Goal: Transaction & Acquisition: Purchase product/service

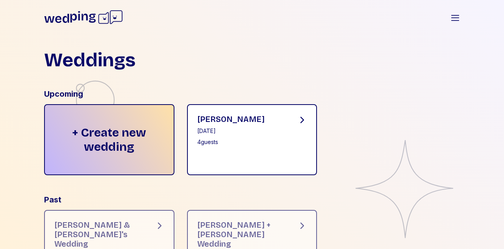
click at [236, 135] on div "[PERSON_NAME] [DATE] 4 guests" at bounding box center [230, 130] width 67 height 32
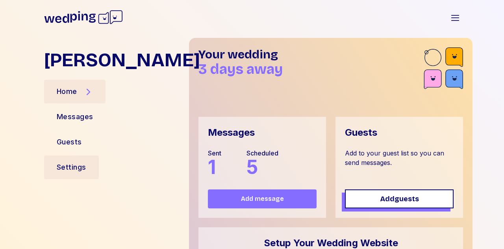
click at [61, 171] on div "Settings" at bounding box center [72, 167] width 30 height 11
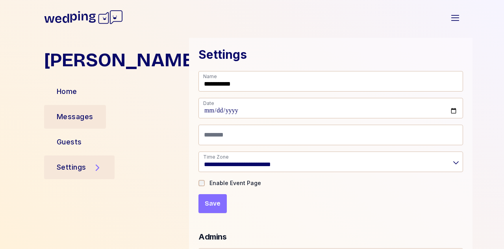
click at [68, 113] on div "Messages" at bounding box center [75, 116] width 37 height 11
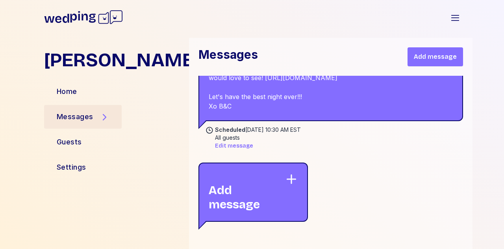
scroll to position [1043, 0]
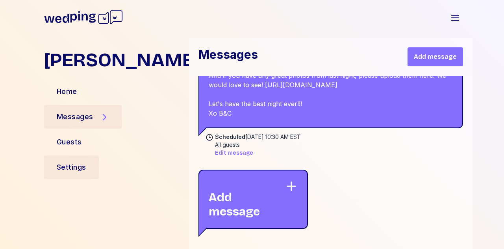
click at [85, 171] on div "Settings" at bounding box center [71, 167] width 55 height 24
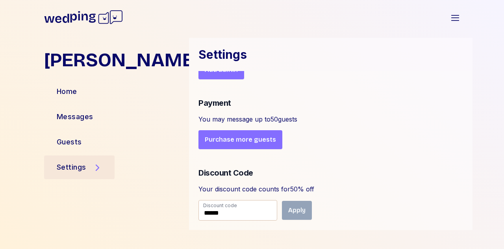
scroll to position [459, 0]
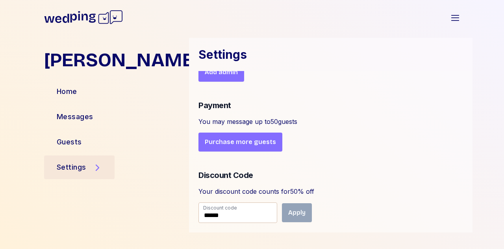
click at [235, 137] on span "Purchase more guests" at bounding box center [240, 141] width 71 height 9
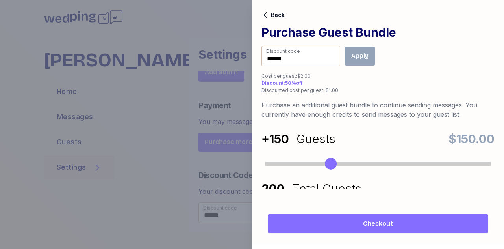
drag, startPoint x: 270, startPoint y: 164, endPoint x: 329, endPoint y: 167, distance: 59.6
click at [329, 167] on div "Accessibility label" at bounding box center [331, 164] width 12 height 12
click at [363, 236] on div "Checkout" at bounding box center [378, 224] width 233 height 32
click at [364, 229] on button "Checkout" at bounding box center [378, 223] width 221 height 19
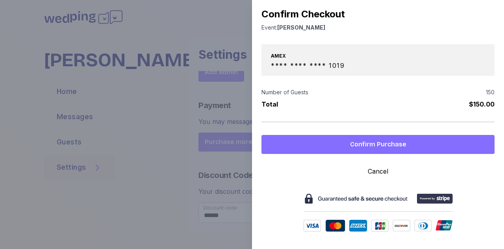
click at [395, 143] on span "Confirm Purchase" at bounding box center [378, 143] width 56 height 9
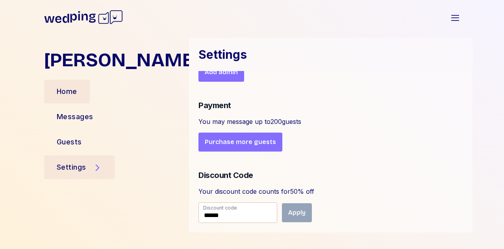
click at [82, 89] on div "Home" at bounding box center [67, 92] width 46 height 24
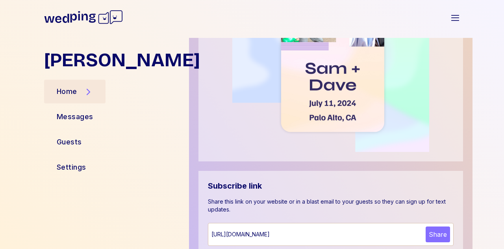
scroll to position [459, 0]
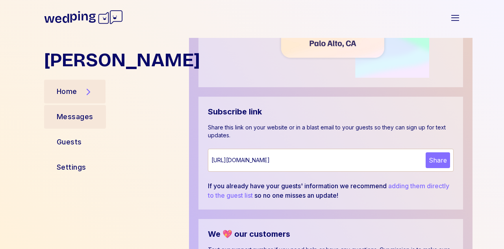
click at [76, 115] on div "Messages" at bounding box center [75, 116] width 37 height 11
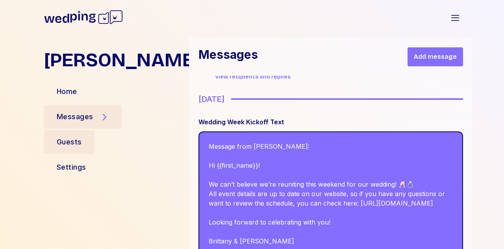
scroll to position [143, 0]
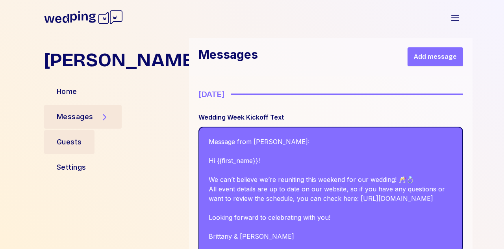
click at [72, 143] on div "Guests" at bounding box center [69, 141] width 25 height 11
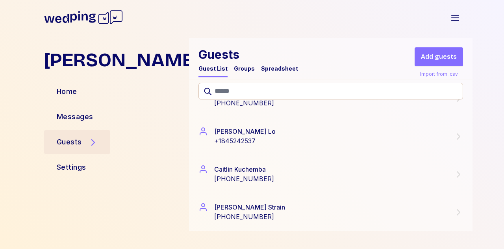
scroll to position [110, 0]
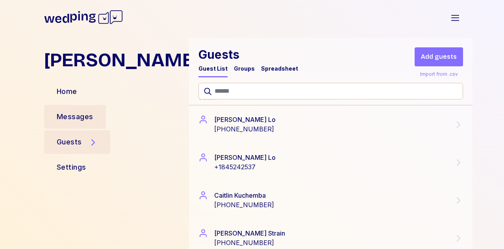
click at [70, 115] on div "Messages" at bounding box center [75, 116] width 37 height 11
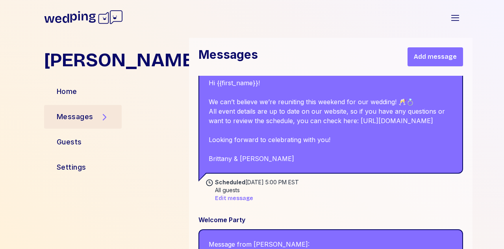
scroll to position [222, 0]
